Goal: Information Seeking & Learning: Learn about a topic

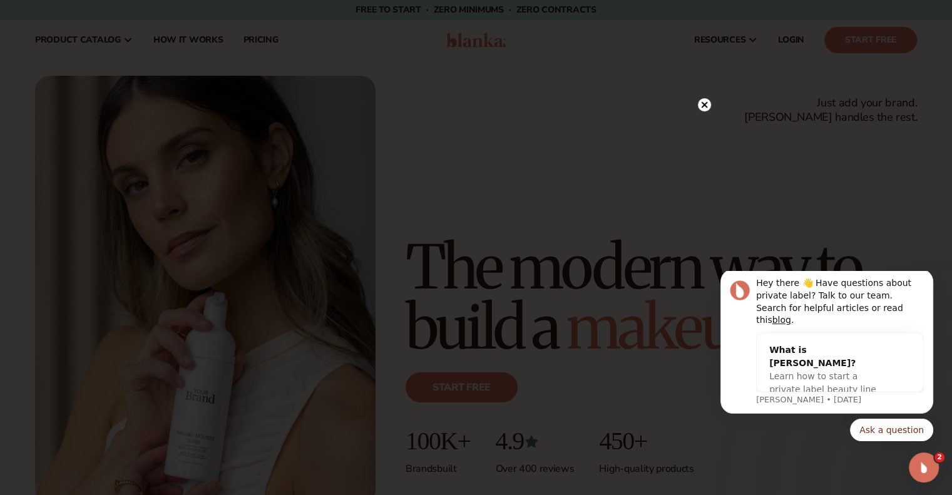
click at [708, 104] on circle at bounding box center [704, 104] width 13 height 13
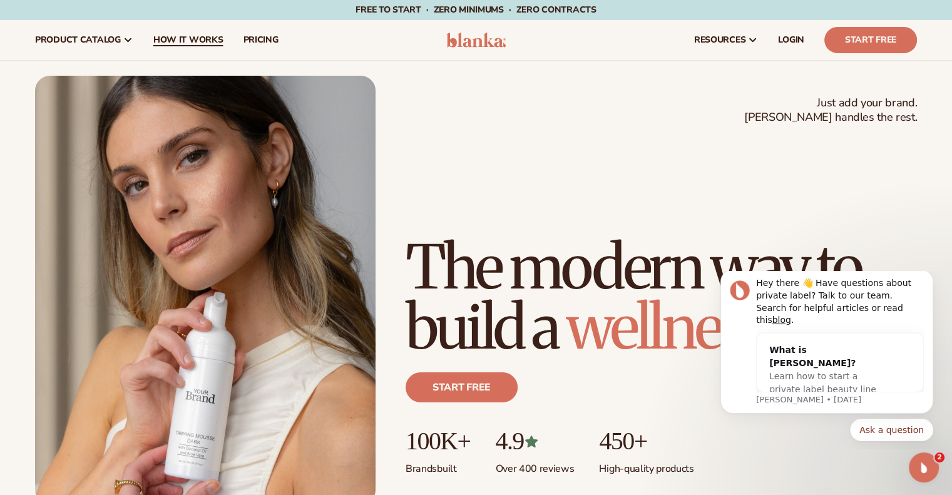
click at [216, 43] on span "How It Works" at bounding box center [188, 40] width 70 height 10
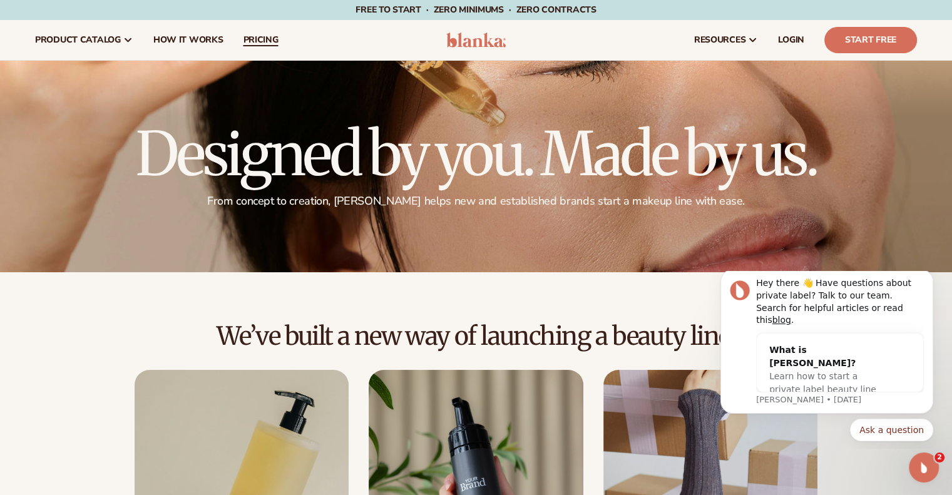
click at [258, 38] on span "pricing" at bounding box center [260, 40] width 35 height 10
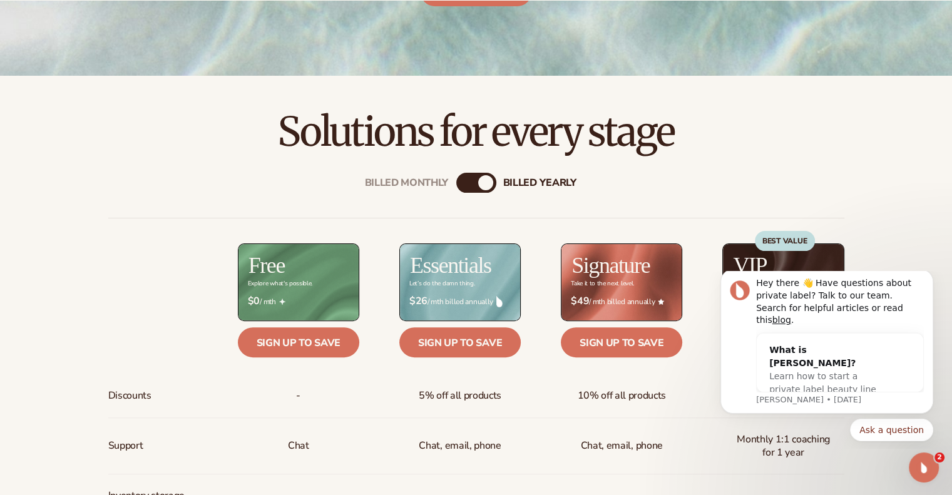
scroll to position [329, 0]
click at [466, 189] on div "Billed Monthly billed Yearly" at bounding box center [476, 182] width 40 height 20
click at [488, 179] on div "billed Yearly" at bounding box center [485, 182] width 15 height 15
click at [474, 182] on div "Billed Monthly billed Yearly" at bounding box center [476, 182] width 40 height 20
click at [482, 183] on div "billed Yearly" at bounding box center [485, 182] width 15 height 15
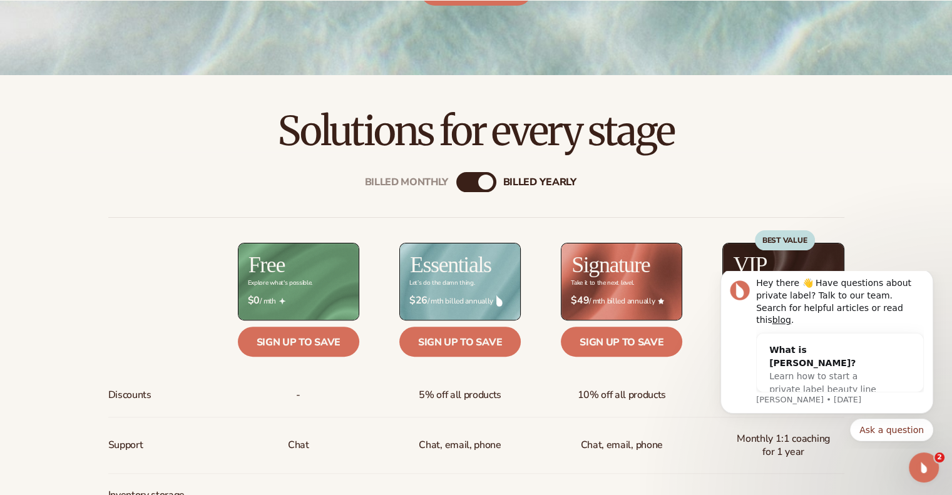
click at [482, 183] on div "billed Yearly" at bounding box center [485, 182] width 15 height 15
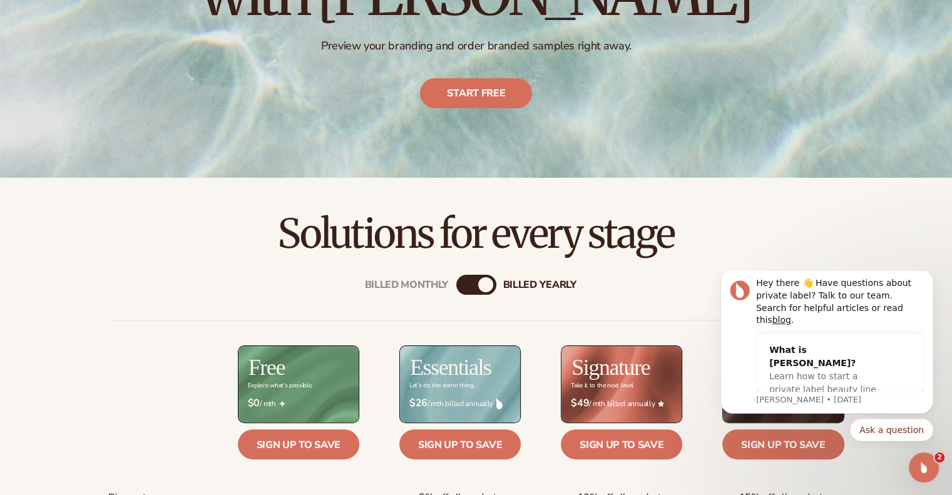
scroll to position [0, 0]
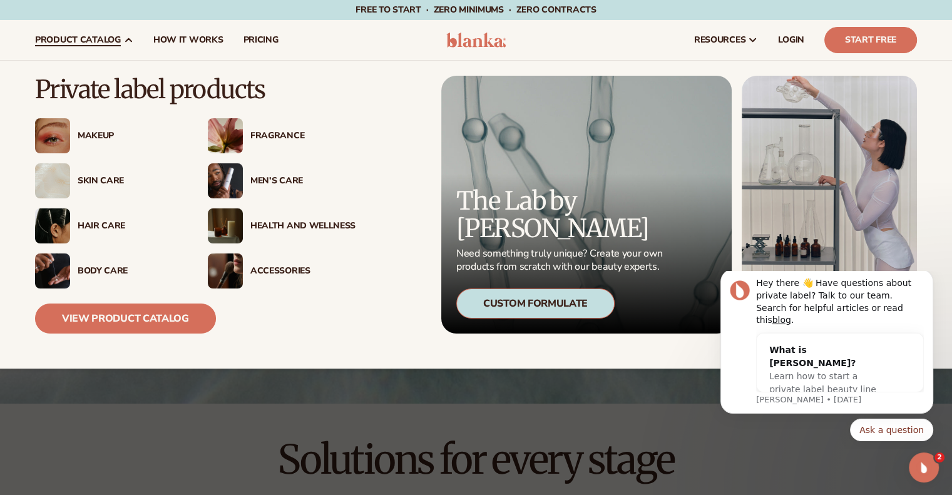
click at [88, 136] on div "Makeup" at bounding box center [130, 136] width 105 height 11
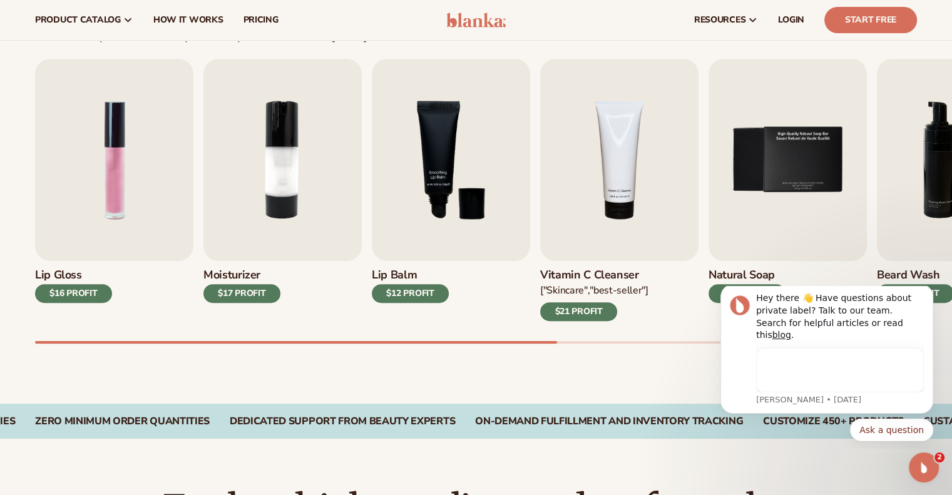
drag, startPoint x: 264, startPoint y: 339, endPoint x: 388, endPoint y: 354, distance: 124.8
click at [388, 354] on div "Best sellers Private label products to start your beauty and self care line tod…" at bounding box center [476, 175] width 952 height 458
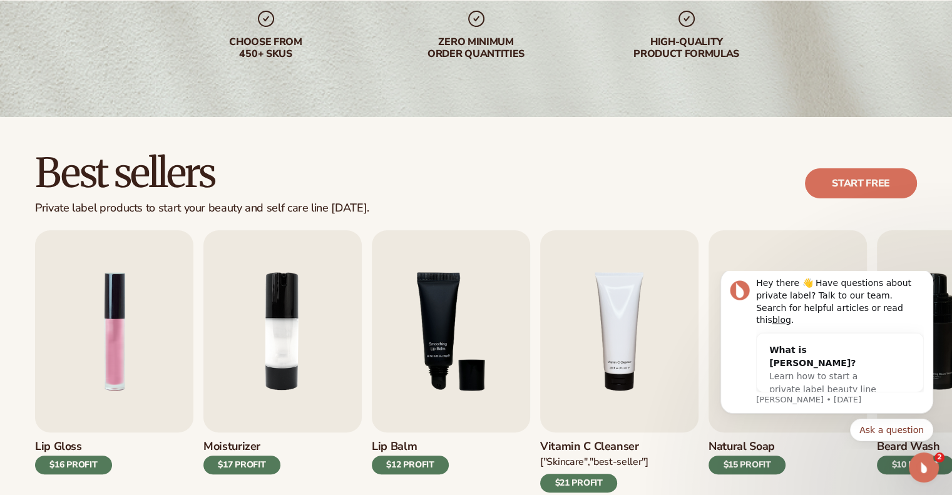
scroll to position [220, 0]
click at [927, 277] on icon "Dismiss notification" at bounding box center [930, 273] width 7 height 7
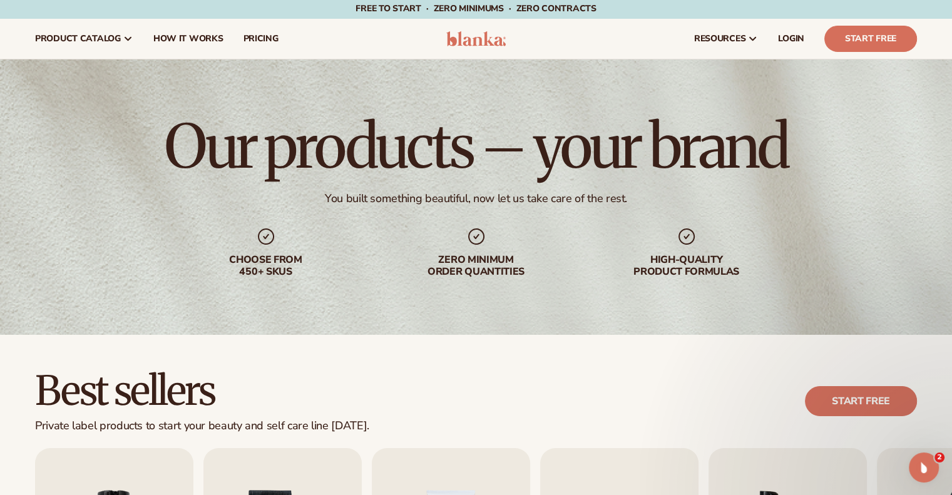
scroll to position [0, 0]
